Goal: Task Accomplishment & Management: Use online tool/utility

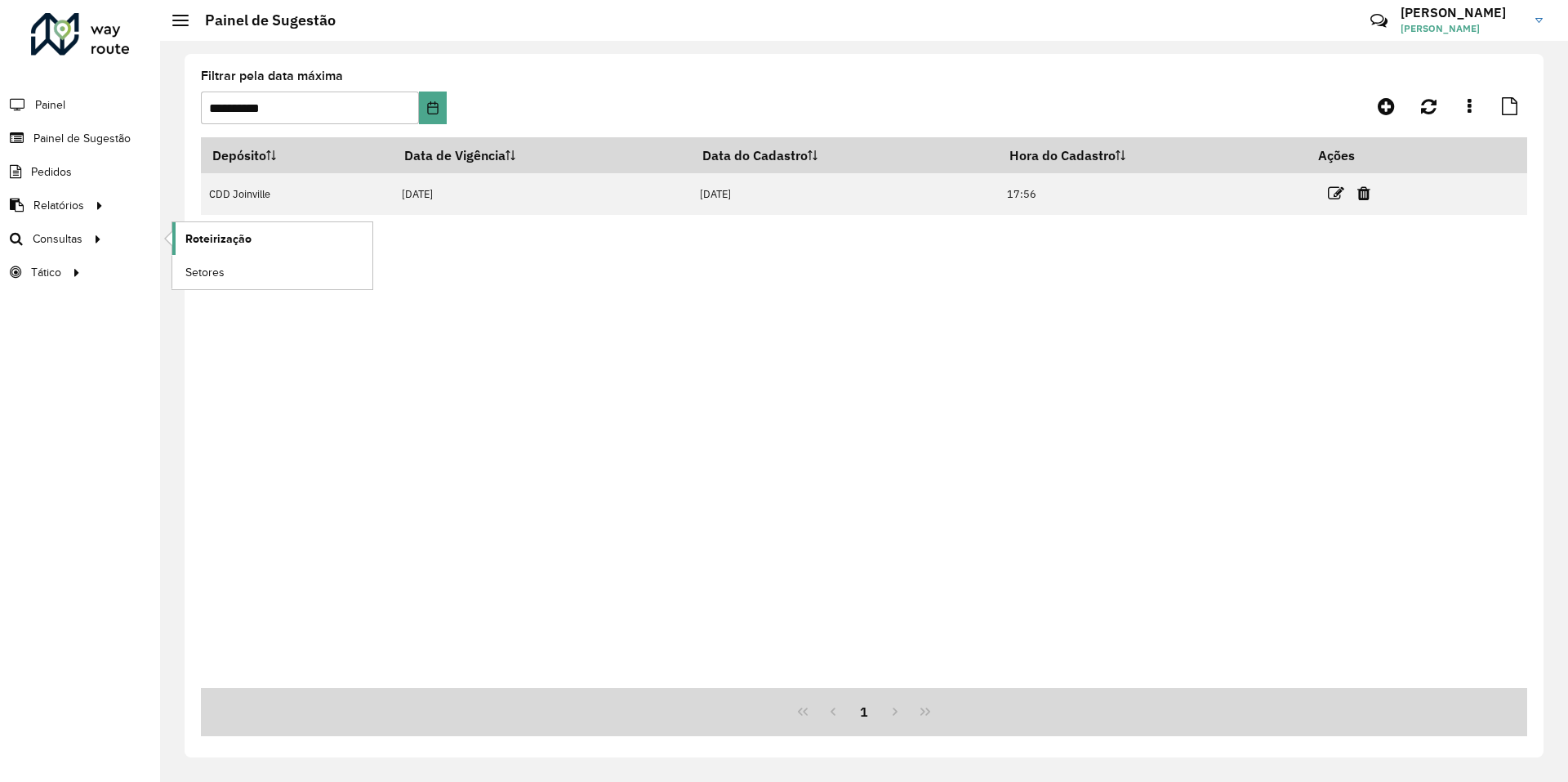
click at [199, 247] on span "Roteirização" at bounding box center [218, 239] width 66 height 17
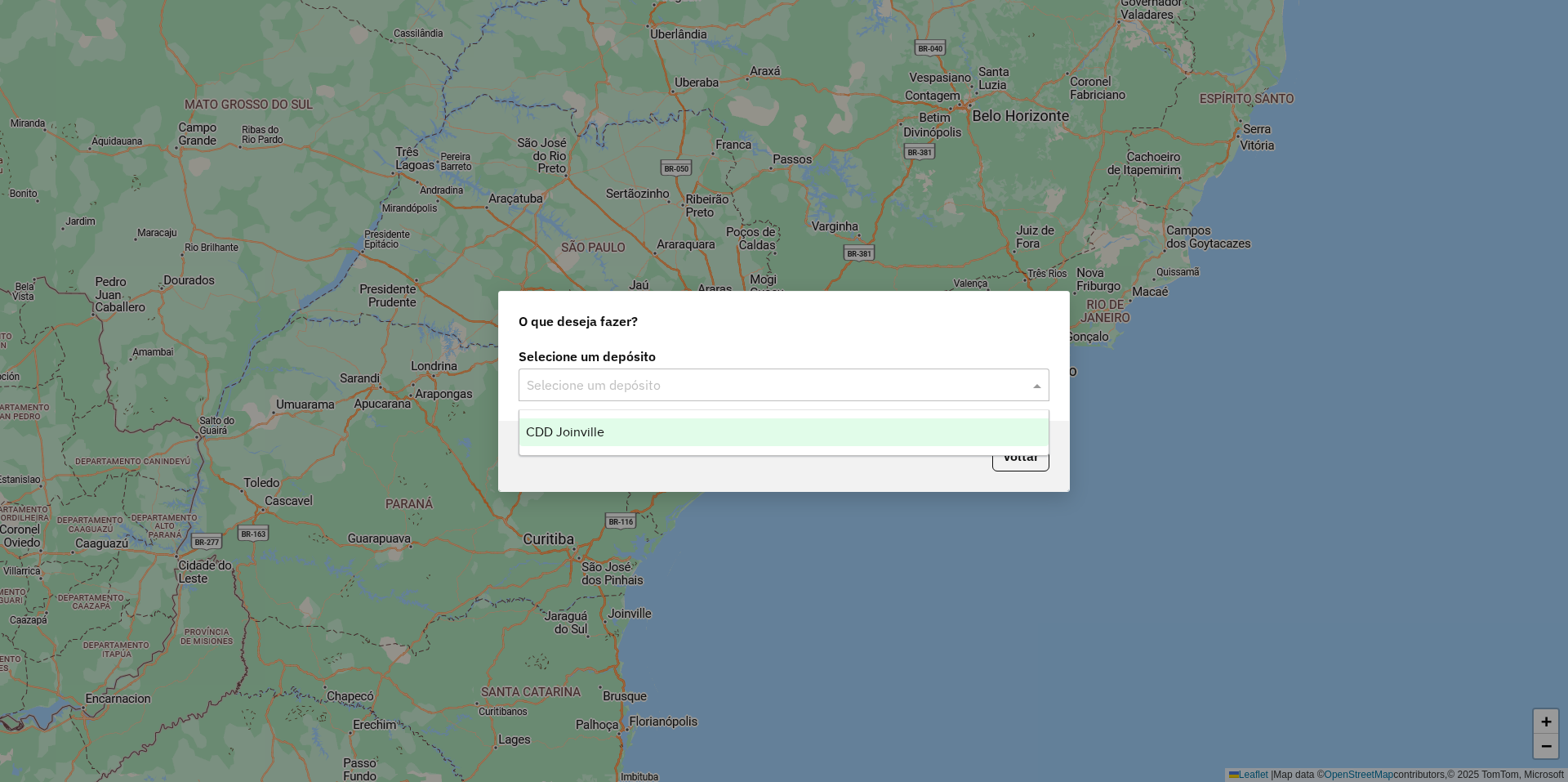
click at [949, 378] on input "text" at bounding box center [767, 386] width 481 height 19
click at [624, 430] on div "CDD Joinville" at bounding box center [784, 432] width 529 height 28
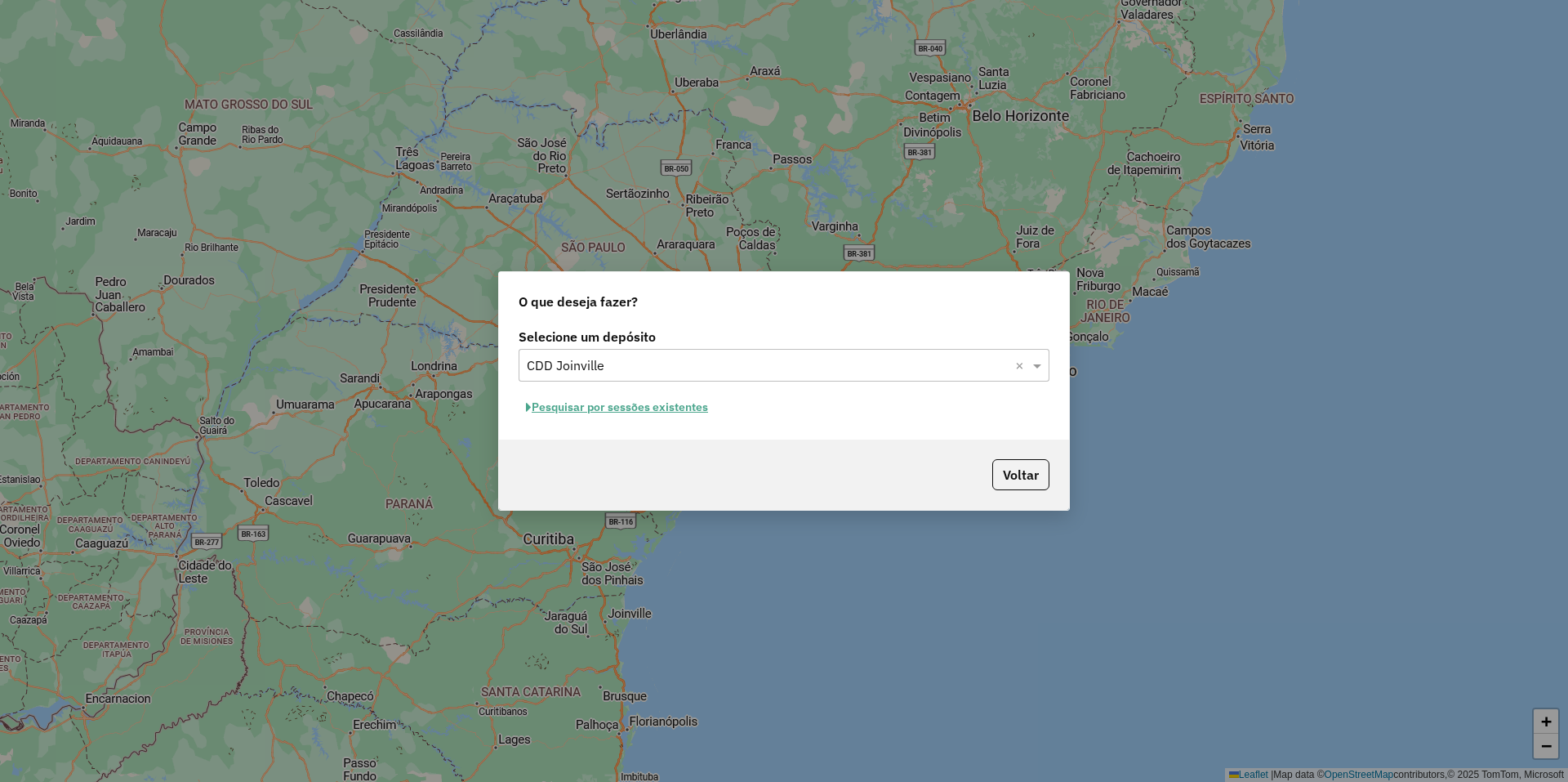
click at [687, 411] on button "Pesquisar por sessões existentes" at bounding box center [617, 407] width 197 height 25
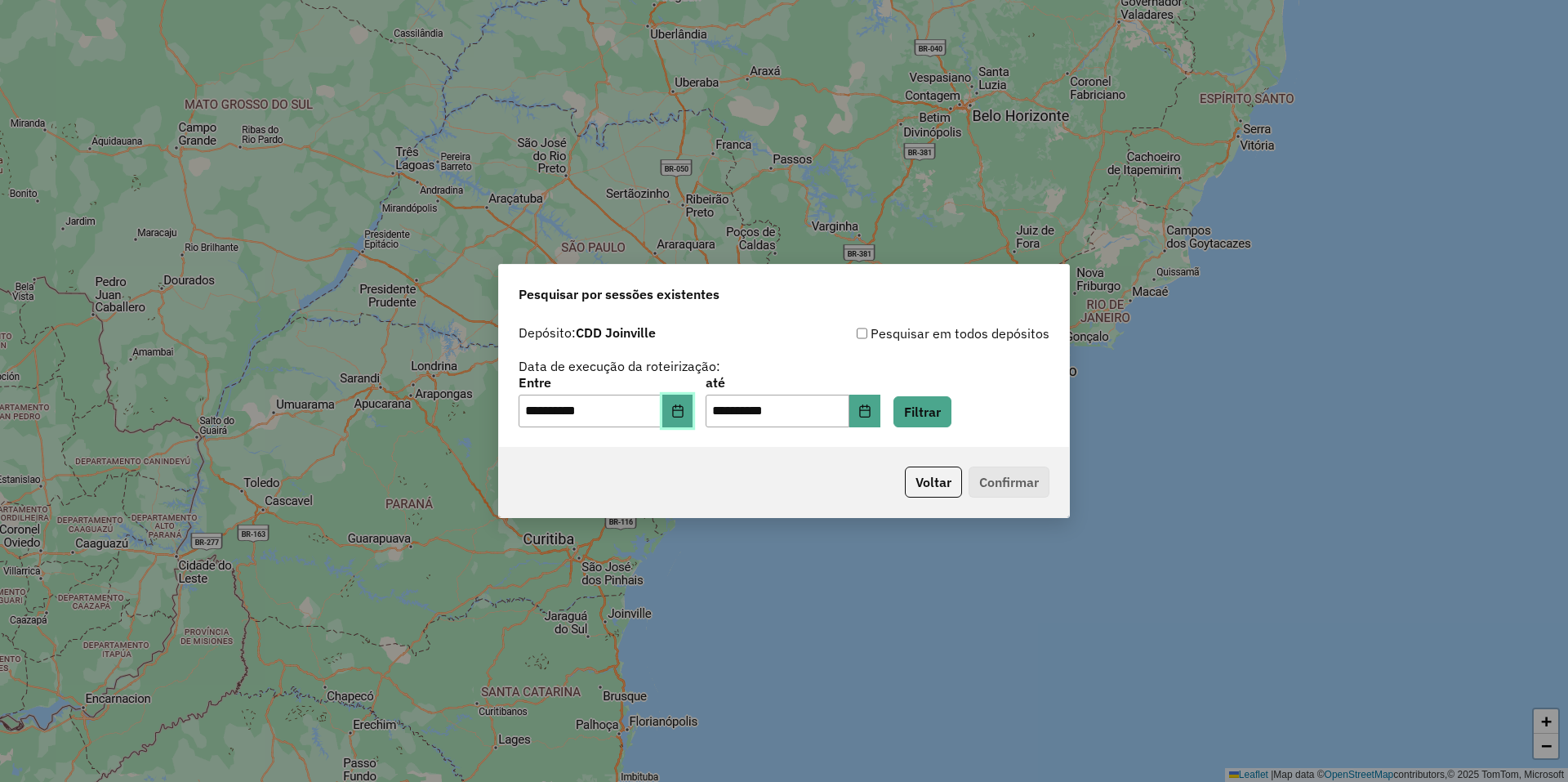
click at [685, 411] on icon "Choose Date" at bounding box center [678, 411] width 13 height 13
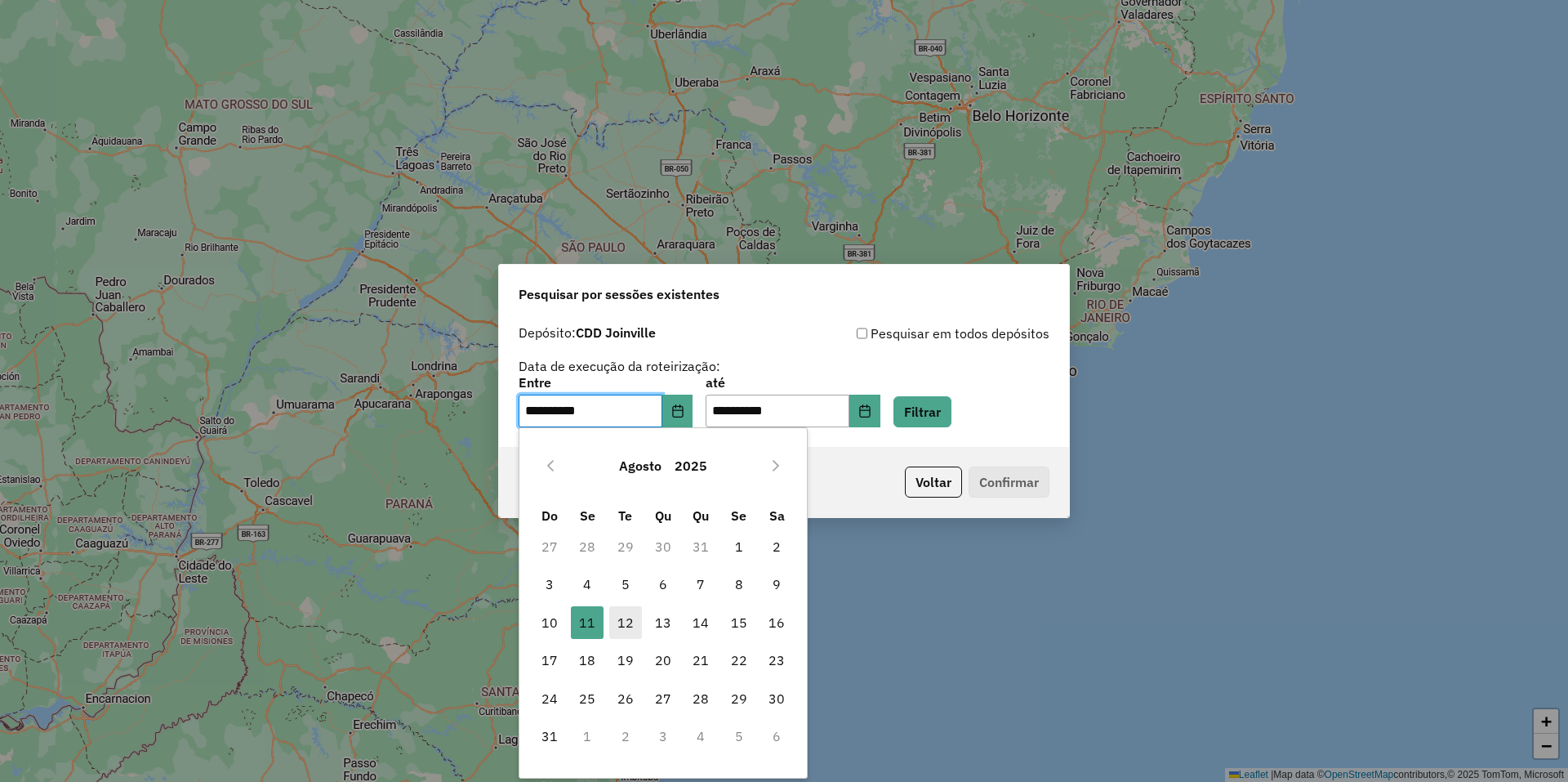
click at [629, 625] on span "12" at bounding box center [625, 623] width 33 height 33
type input "**********"
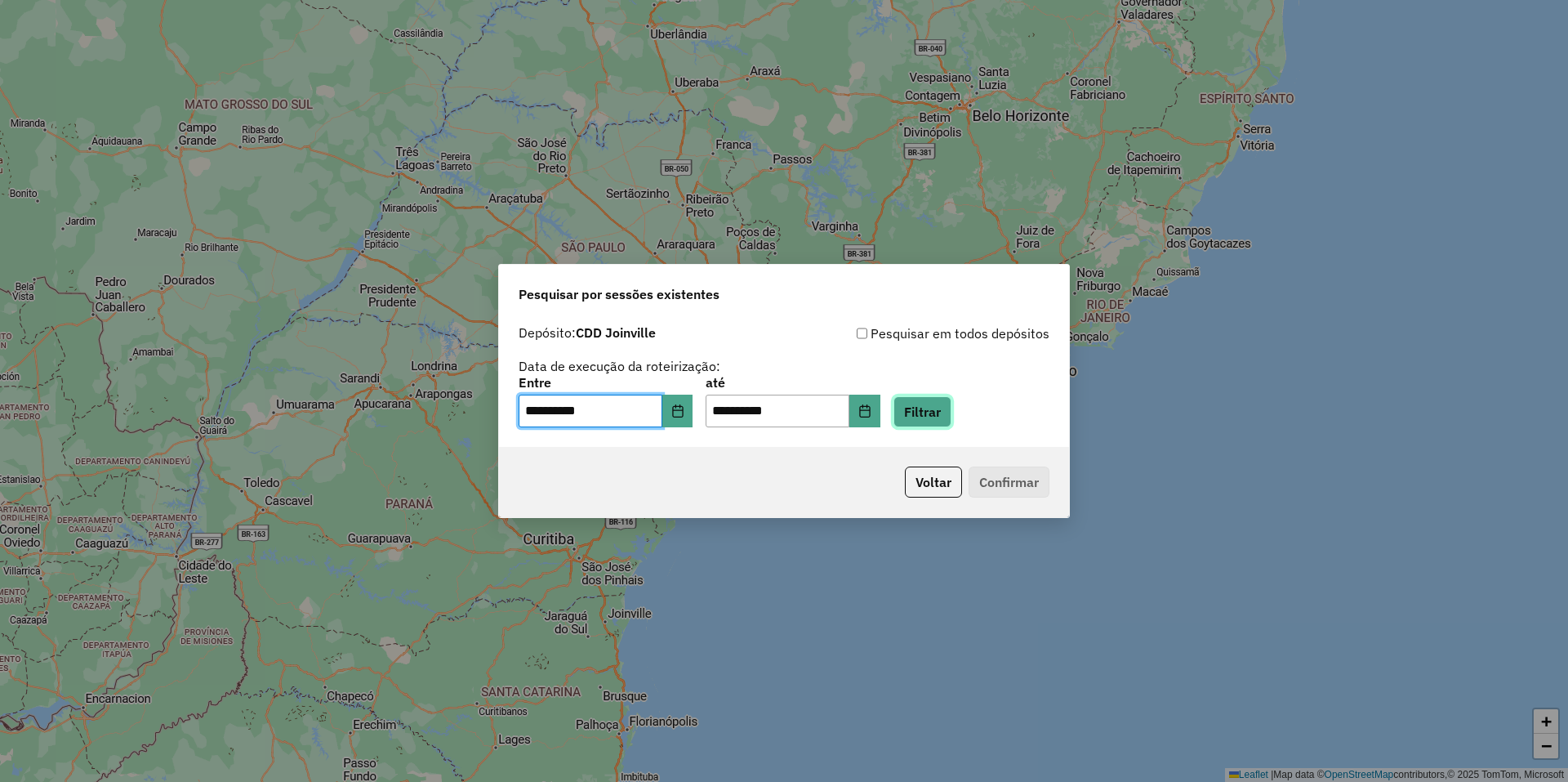
click at [947, 415] on button "Filtrar" at bounding box center [923, 412] width 58 height 31
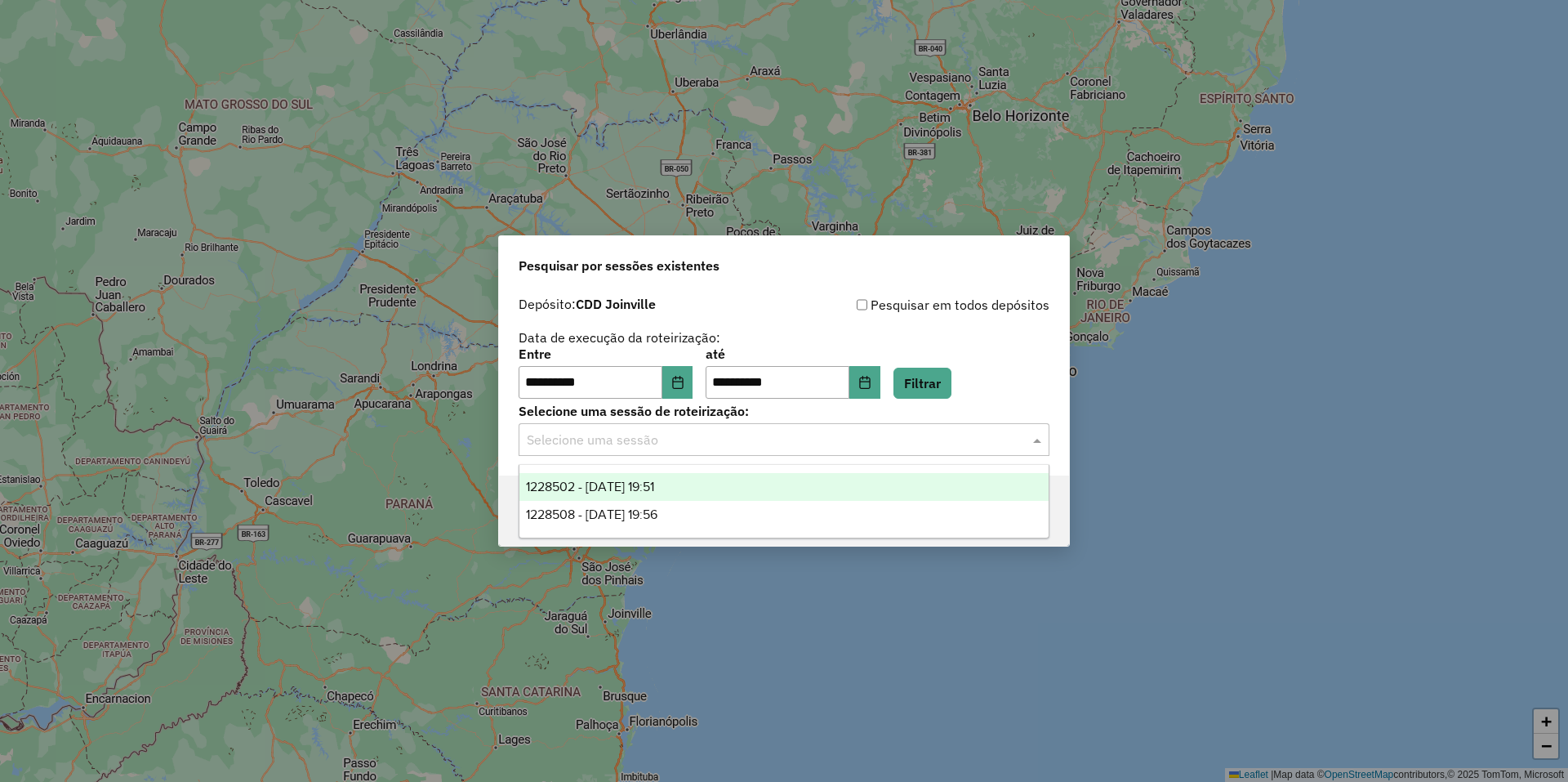
click at [676, 446] on input "text" at bounding box center [767, 440] width 481 height 19
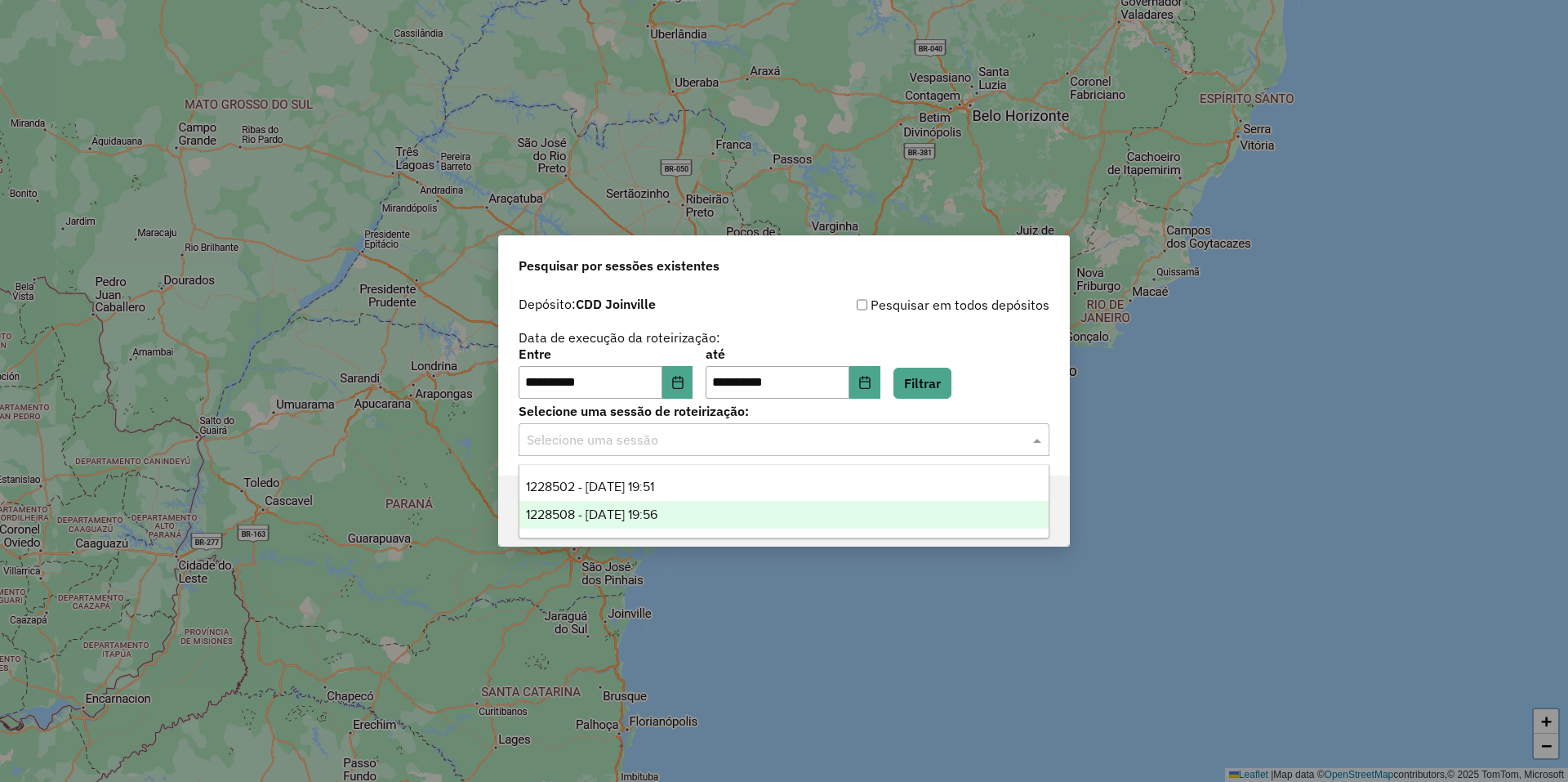
click at [657, 519] on span "1228508 - 12/08/2025 19:56" at bounding box center [591, 514] width 131 height 13
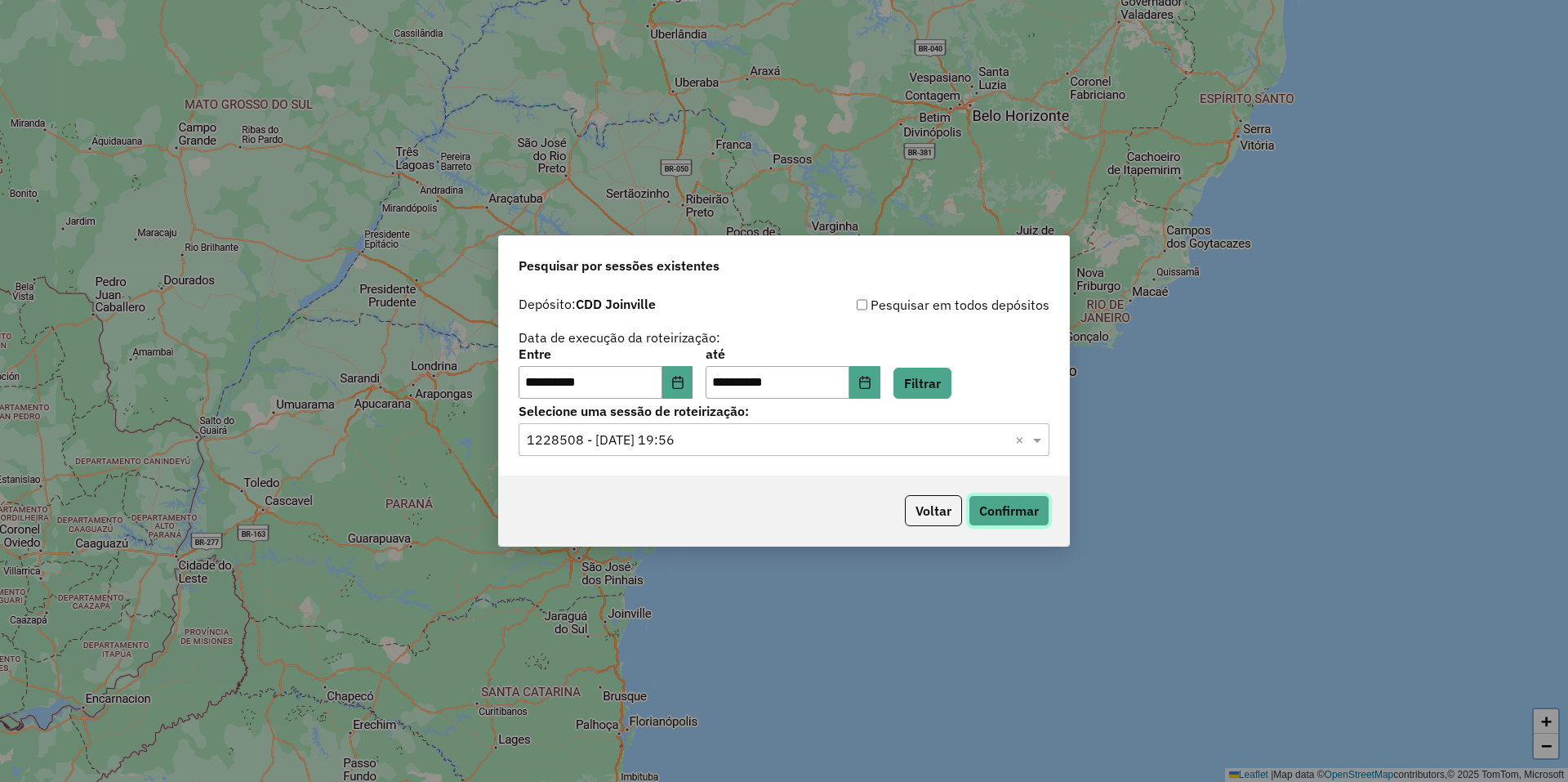
click at [1021, 510] on button "Confirmar" at bounding box center [1009, 510] width 81 height 31
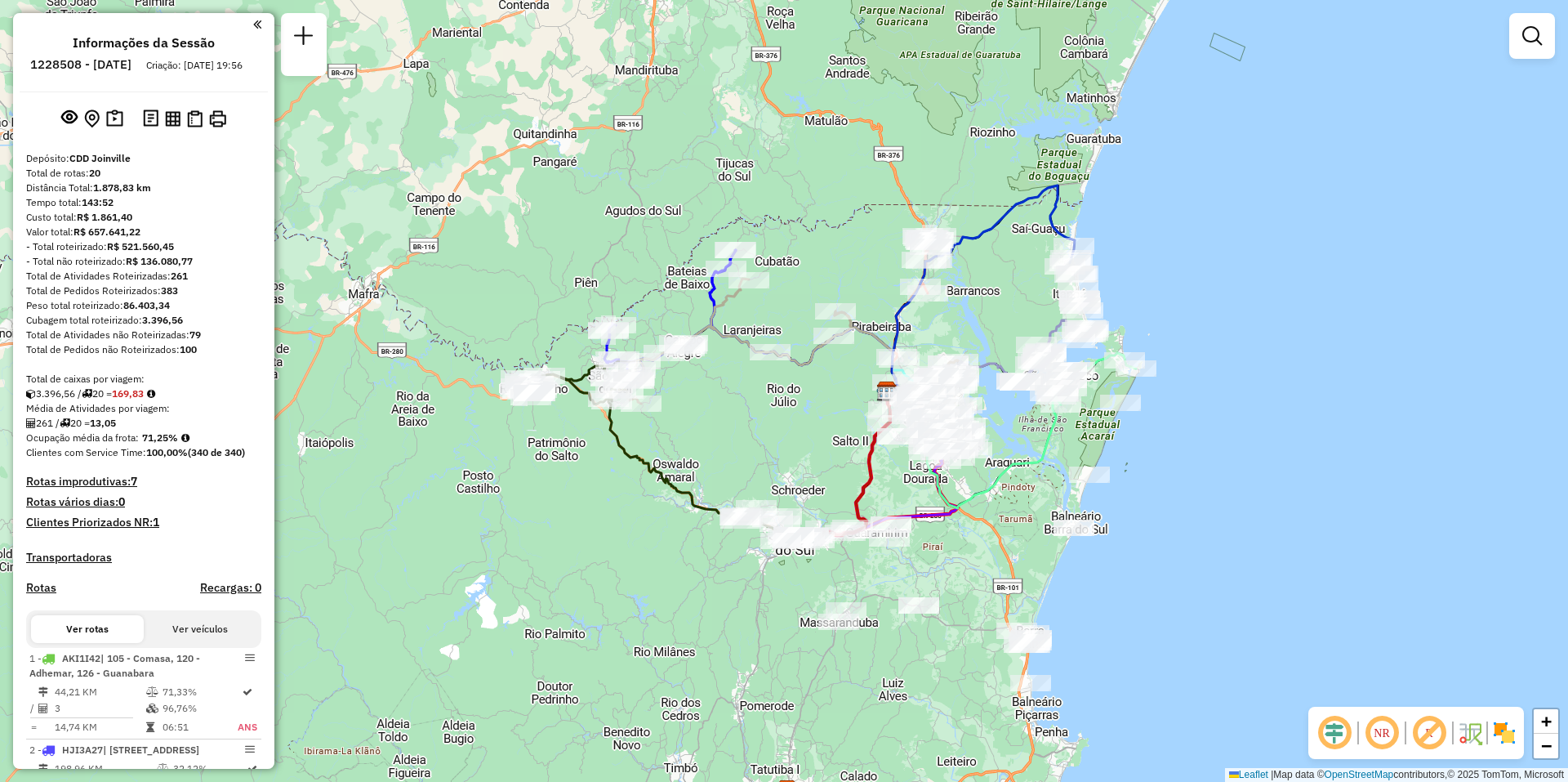
drag, startPoint x: 602, startPoint y: 418, endPoint x: 706, endPoint y: 418, distance: 104.0
click at [706, 418] on div "Janela de atendimento Grade de atendimento Capacidade Transportadoras Veículos …" at bounding box center [784, 391] width 1568 height 782
